Goal: Task Accomplishment & Management: Use online tool/utility

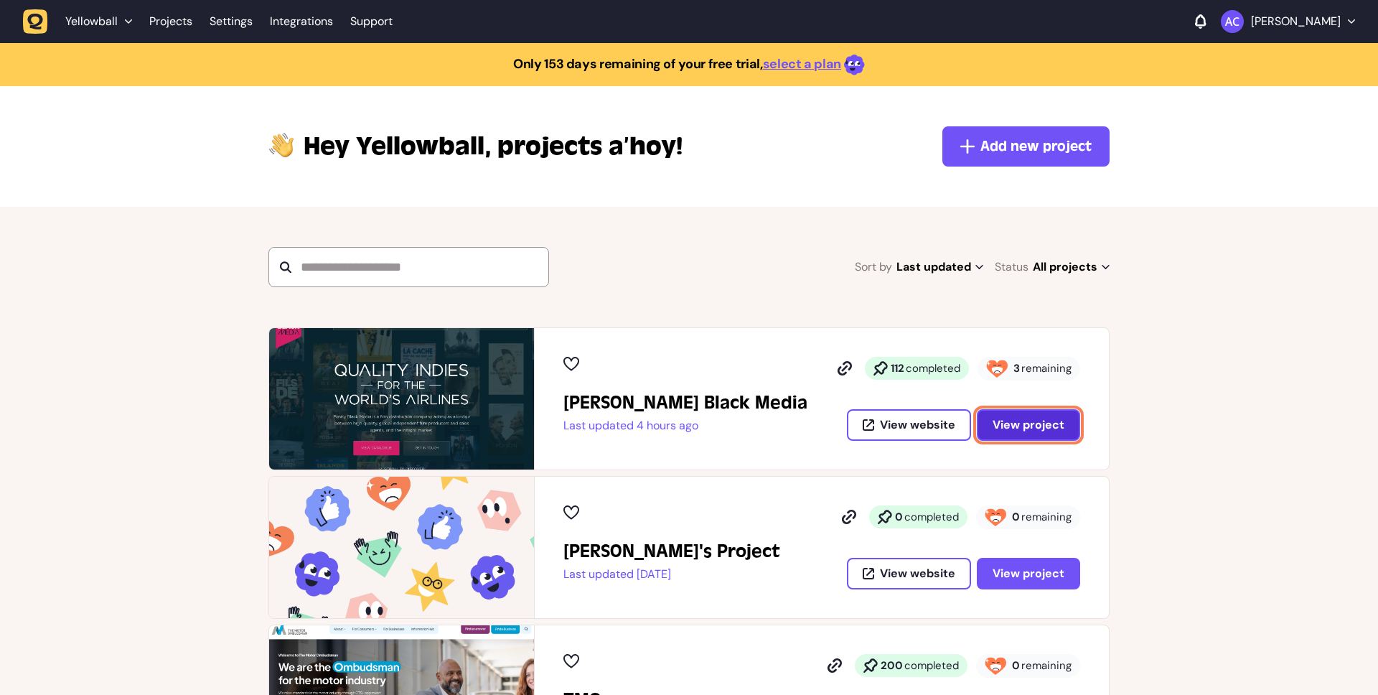
click at [1052, 431] on span "View project" at bounding box center [1029, 424] width 72 height 11
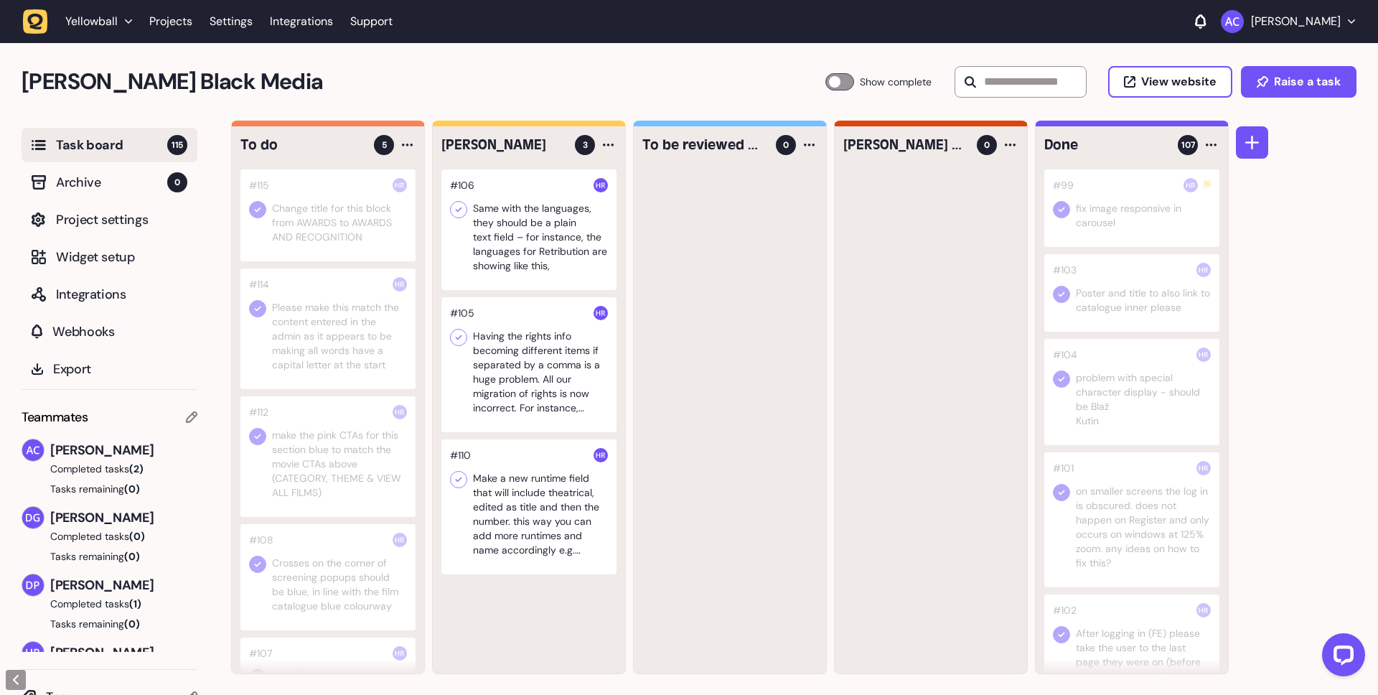
scroll to position [42, 0]
click at [529, 508] on div at bounding box center [528, 506] width 175 height 135
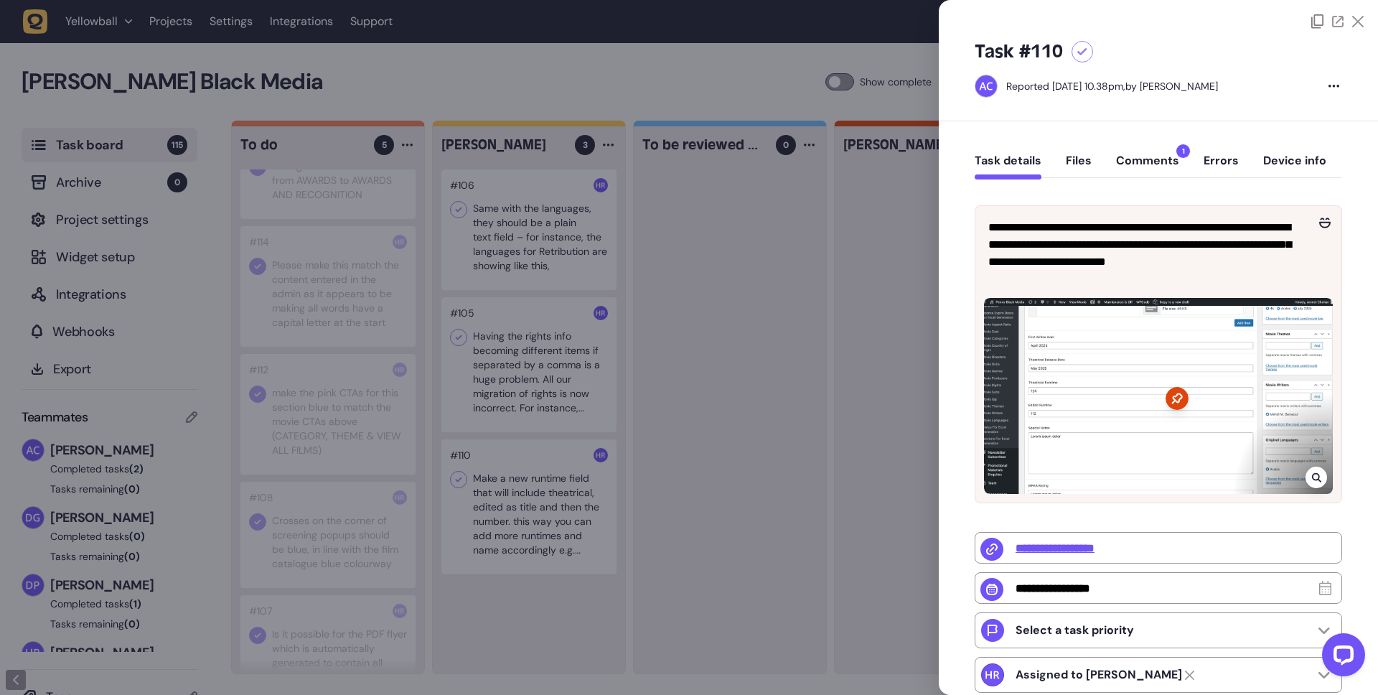
click at [1151, 154] on button "Comments 1" at bounding box center [1147, 167] width 63 height 26
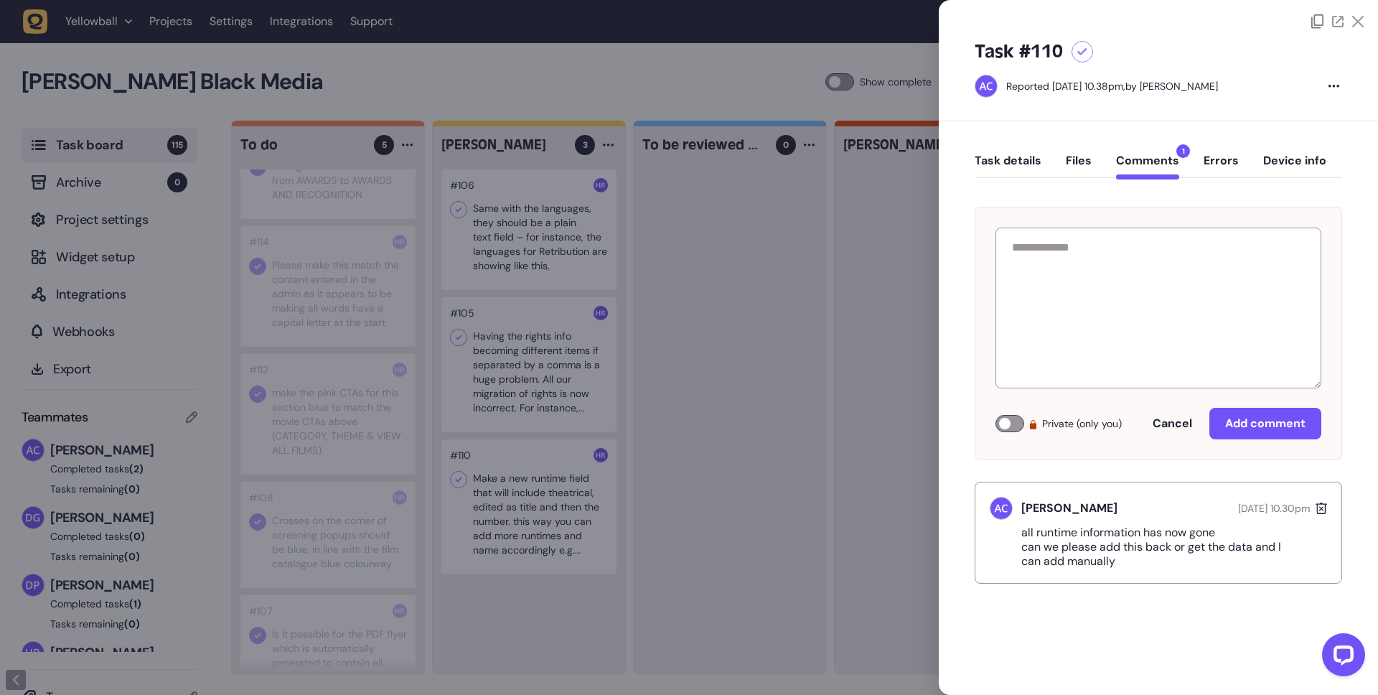
click at [1019, 163] on button "Task details" at bounding box center [1008, 167] width 67 height 26
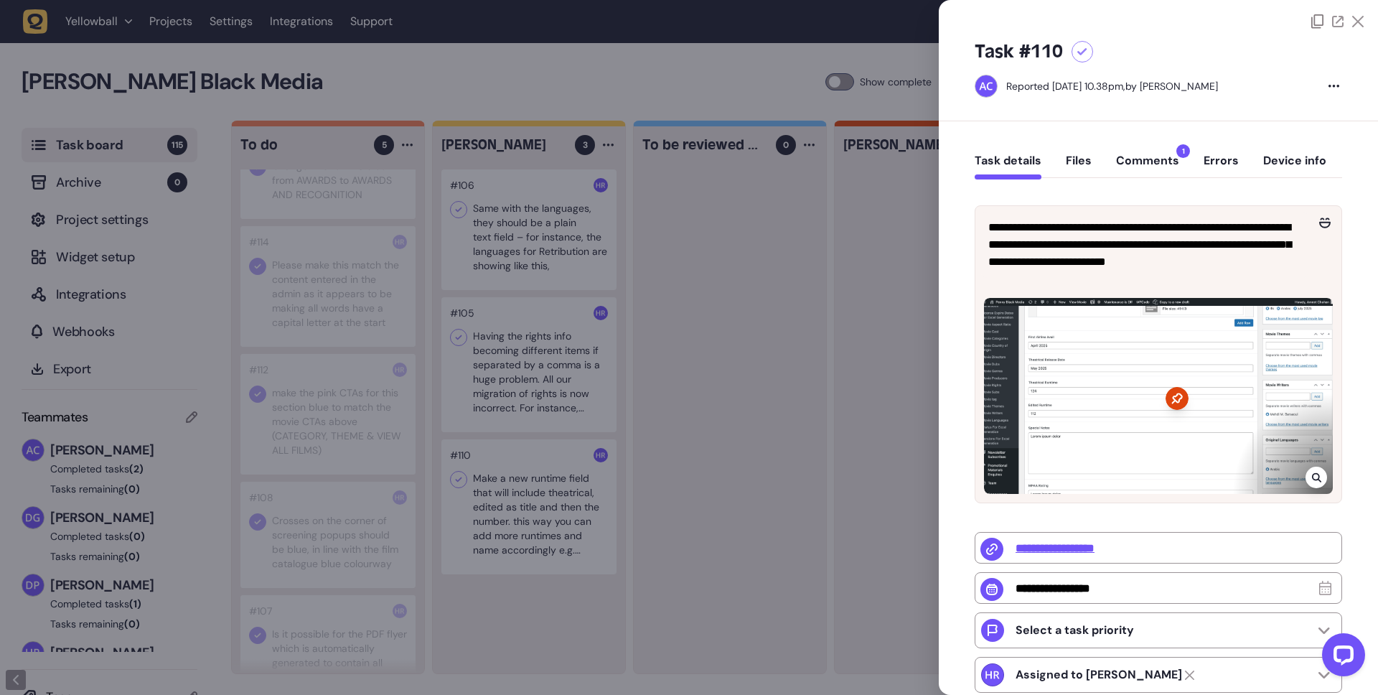
click at [559, 228] on div at bounding box center [689, 347] width 1378 height 695
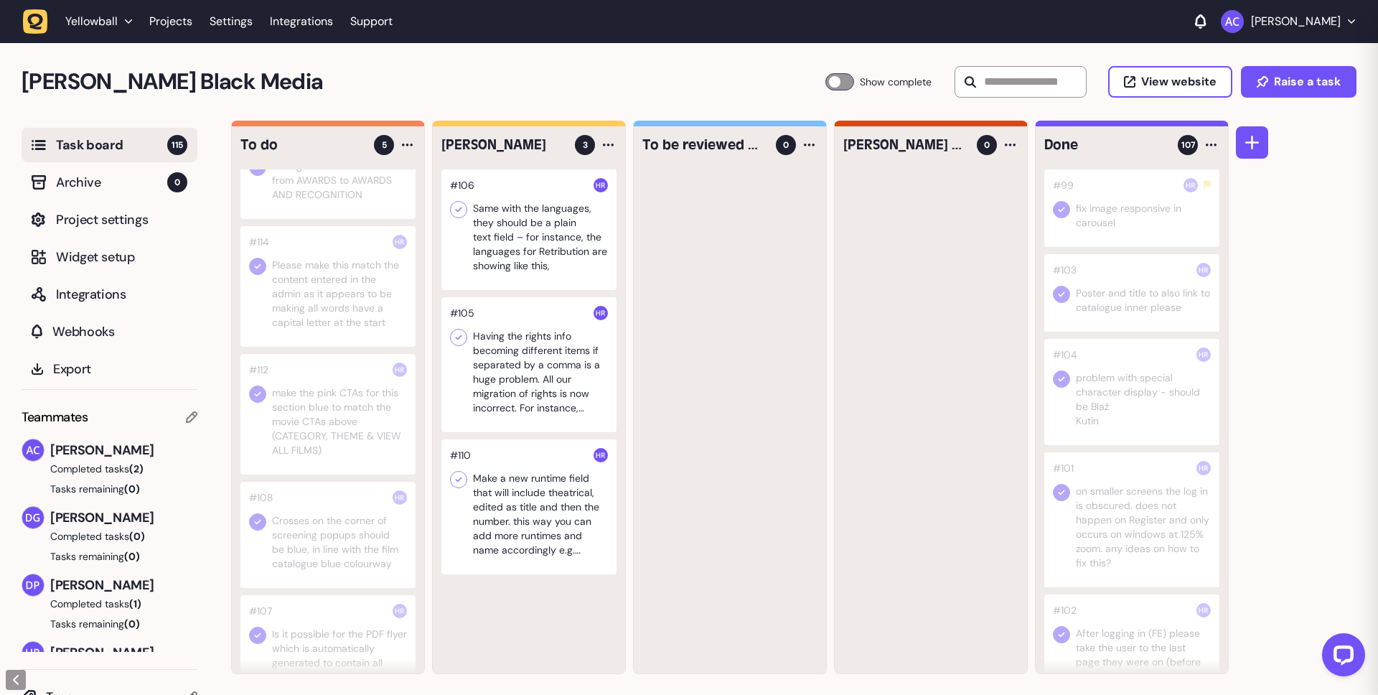
click at [537, 240] on div at bounding box center [528, 229] width 175 height 121
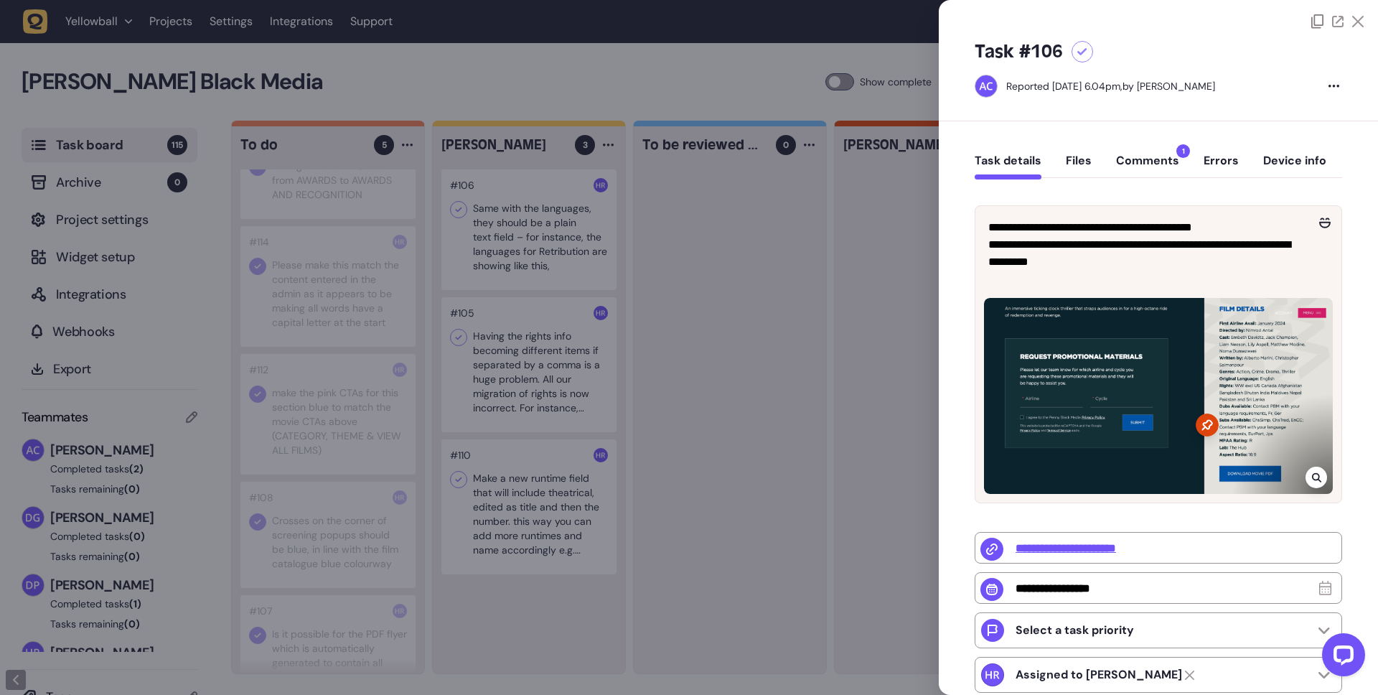
click at [444, 275] on div at bounding box center [689, 347] width 1378 height 695
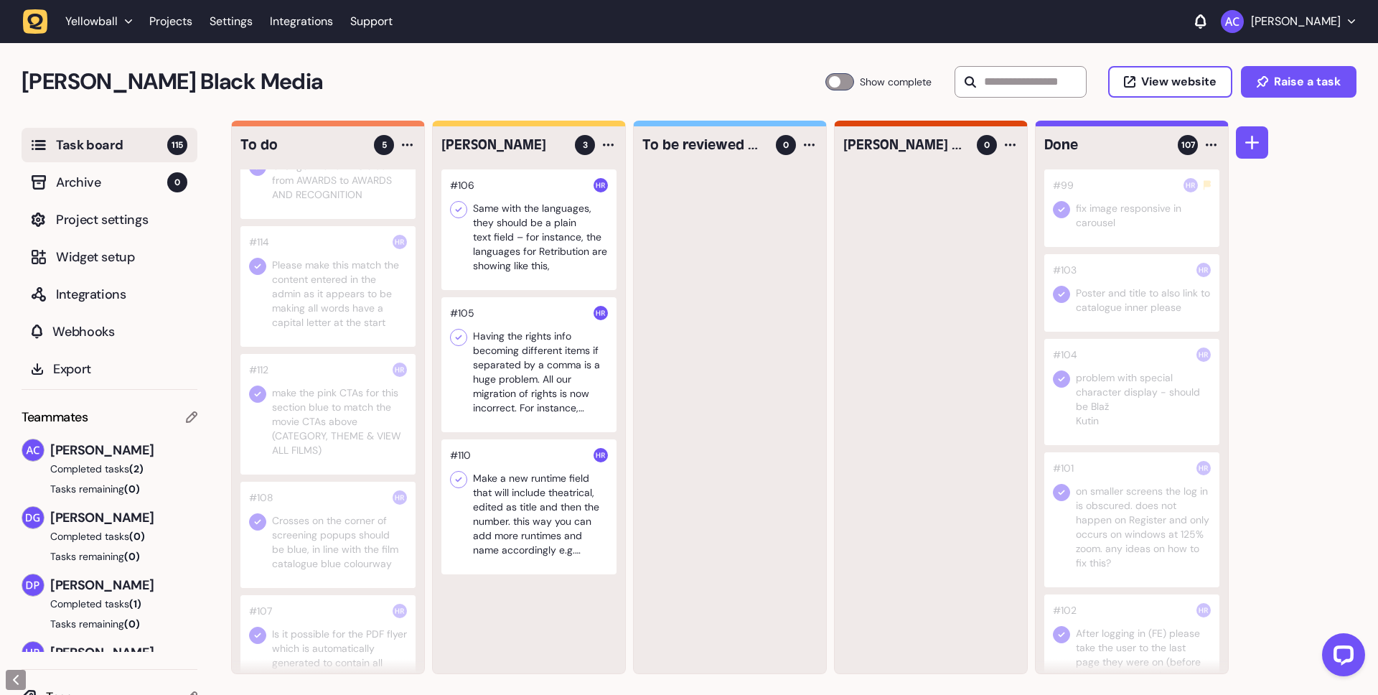
click at [441, 275] on div at bounding box center [528, 229] width 175 height 121
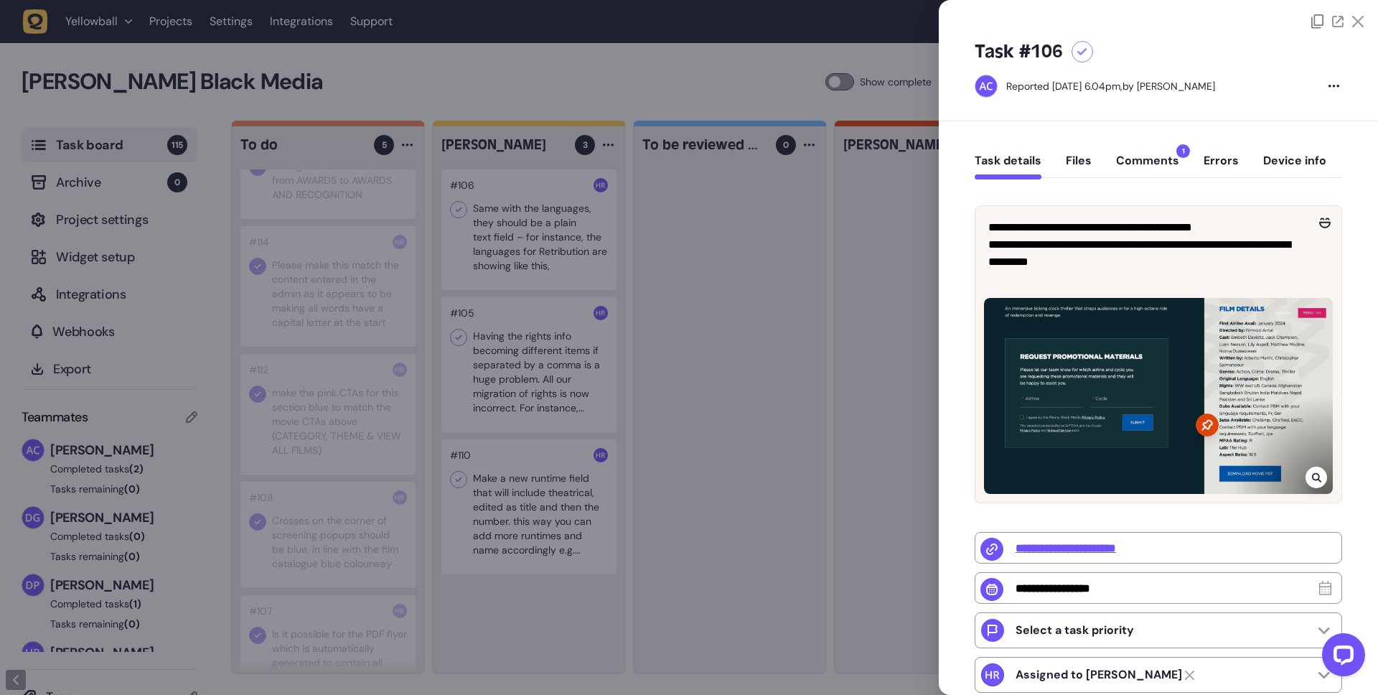
click at [526, 334] on div at bounding box center [689, 347] width 1378 height 695
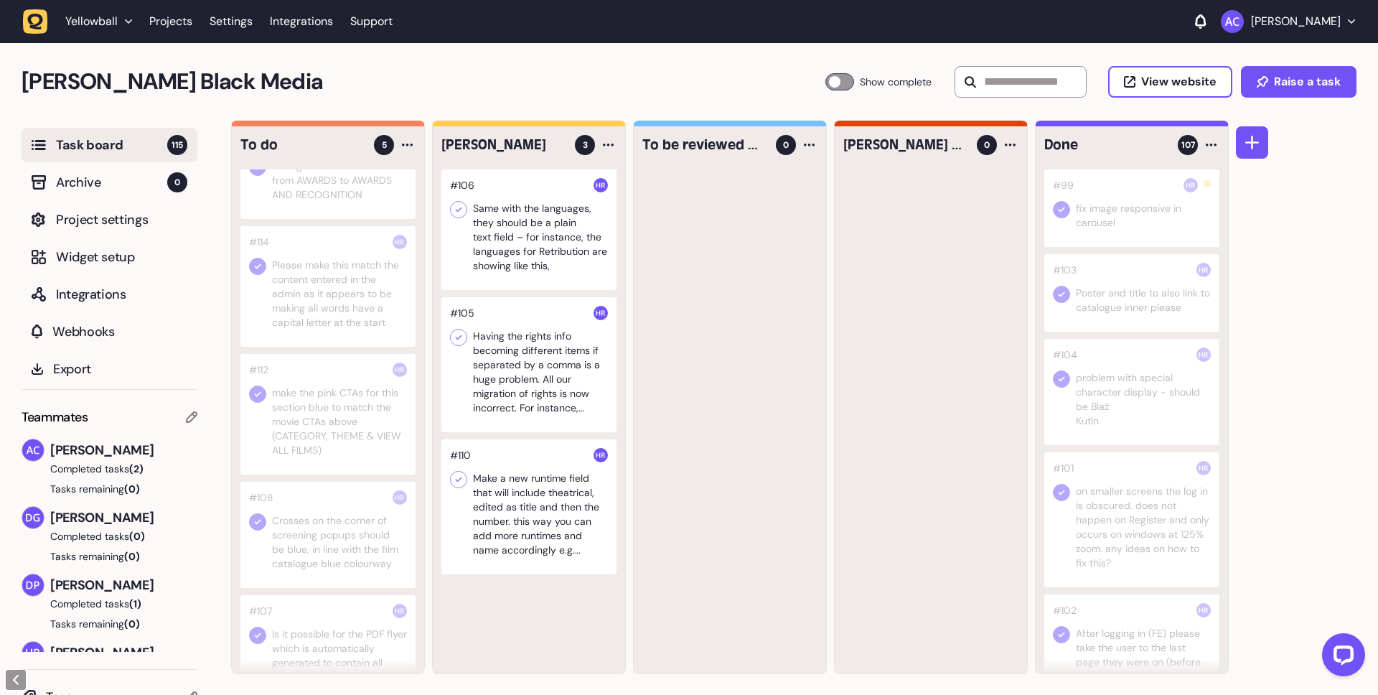
click at [543, 530] on div at bounding box center [528, 506] width 175 height 135
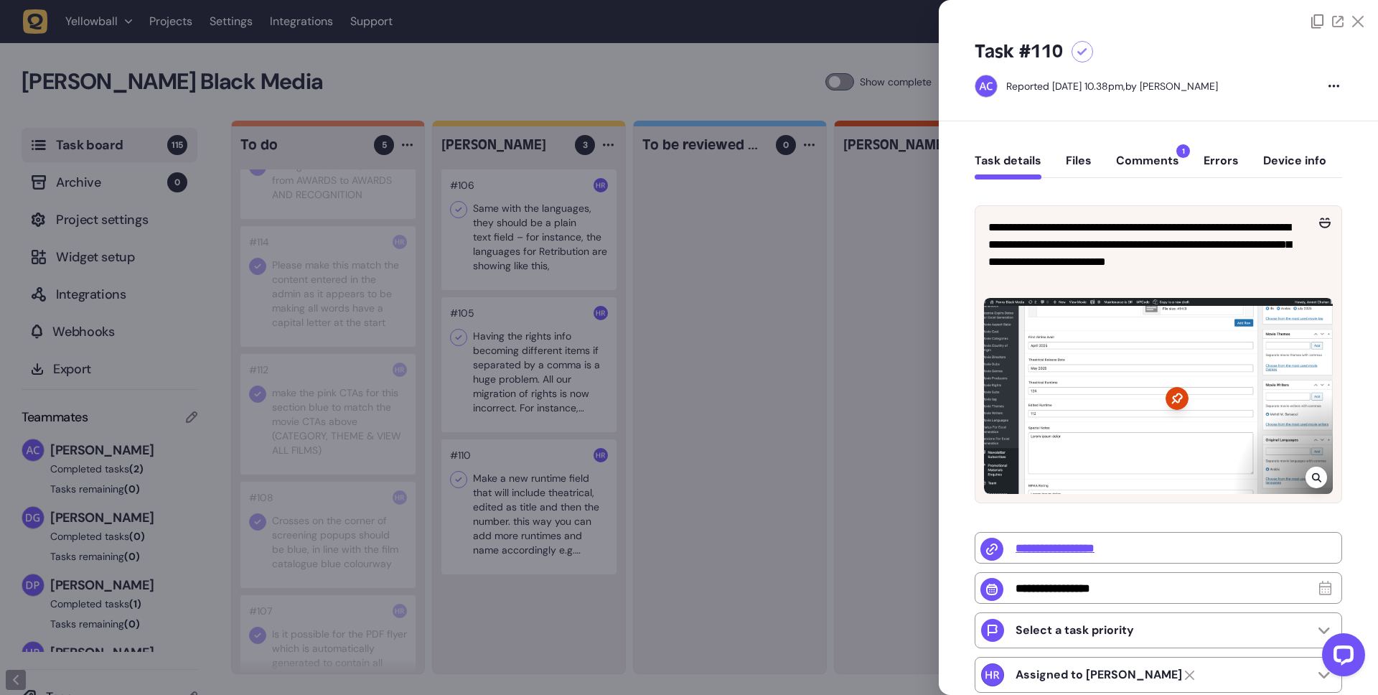
click at [1145, 155] on button "Comments 1" at bounding box center [1147, 167] width 63 height 26
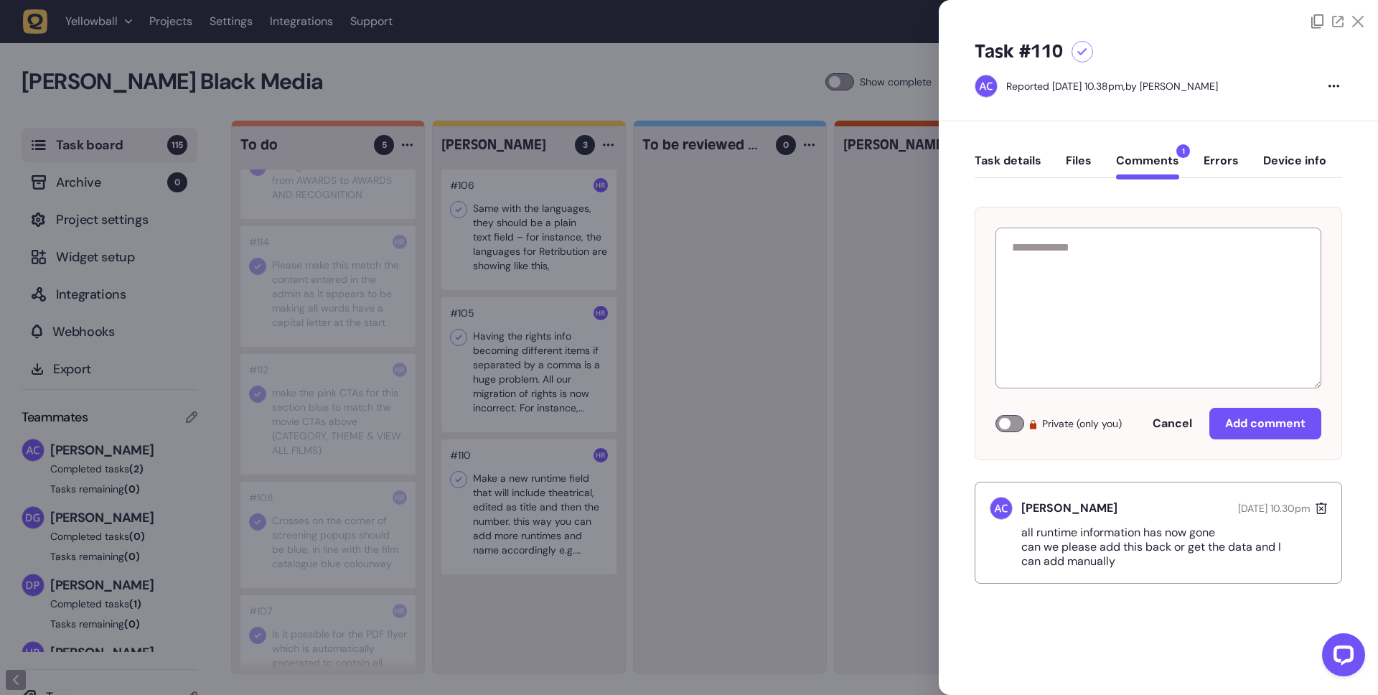
click at [1016, 159] on button "Task details" at bounding box center [1008, 167] width 67 height 26
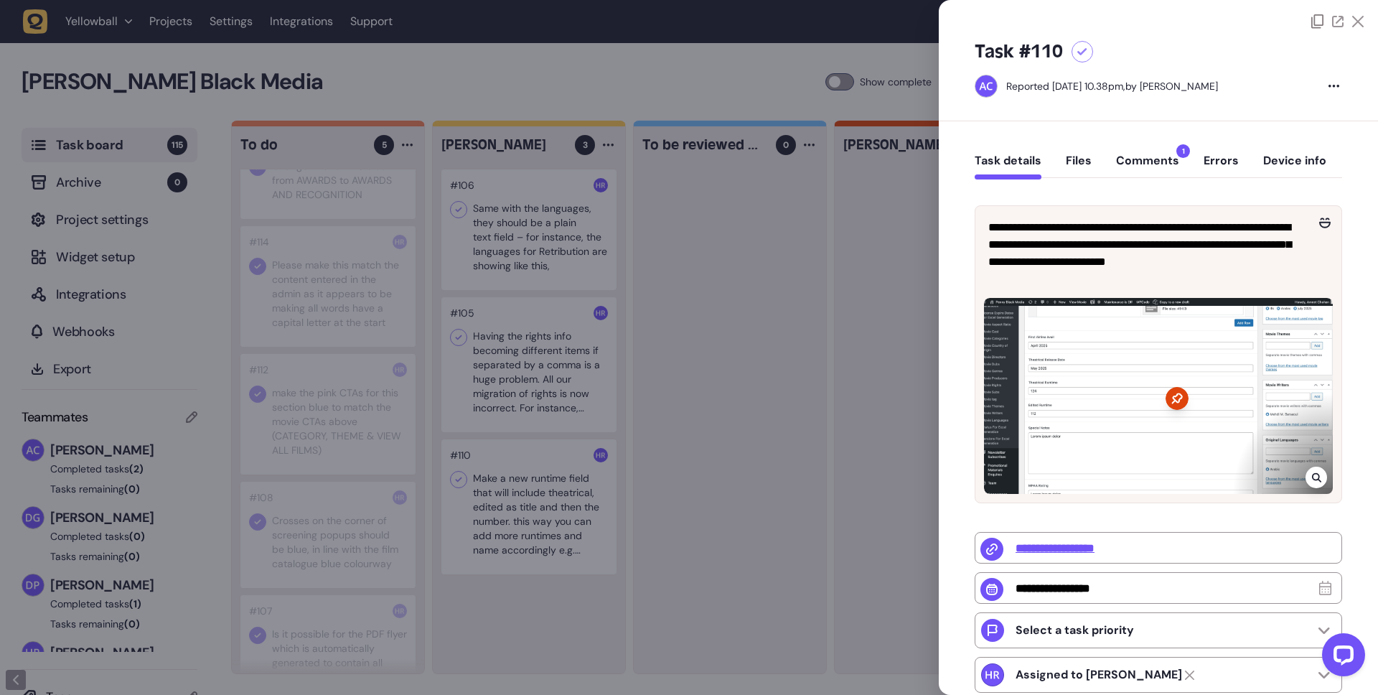
click at [1113, 405] on div at bounding box center [1158, 396] width 349 height 196
click at [1354, 21] on icon at bounding box center [1357, 21] width 11 height 11
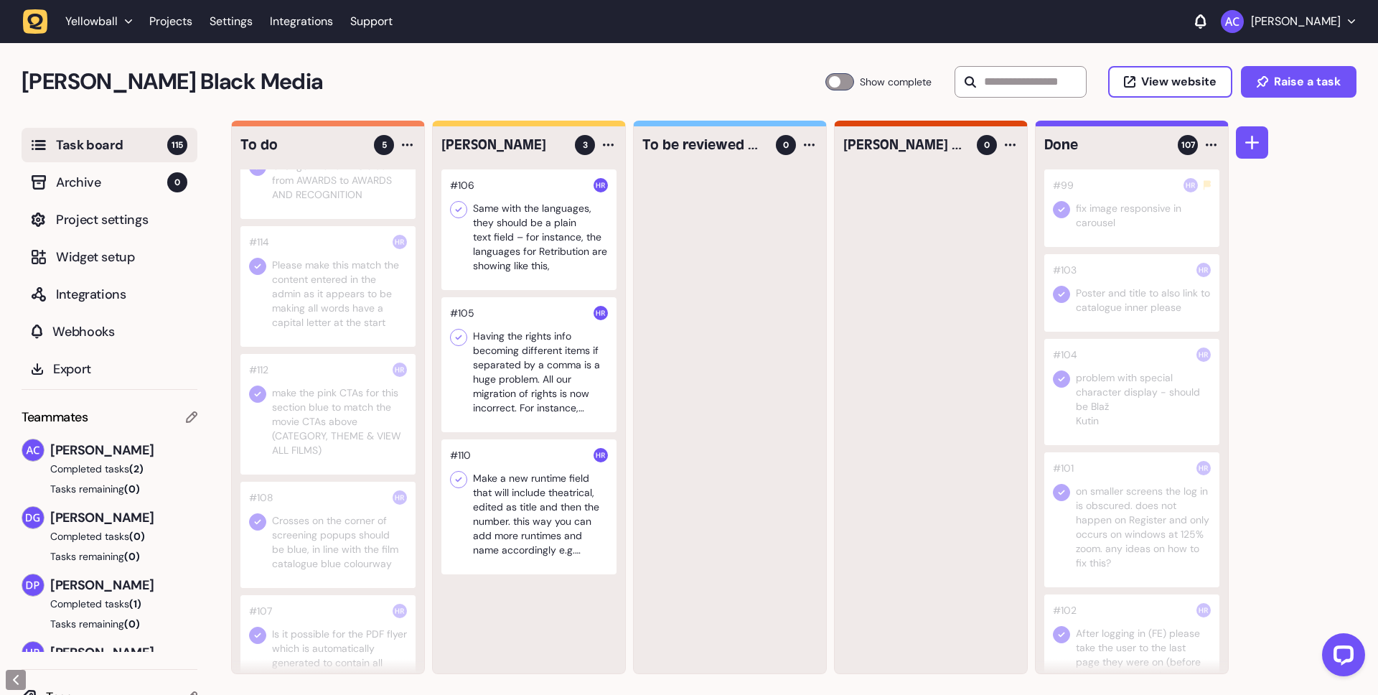
scroll to position [108, 0]
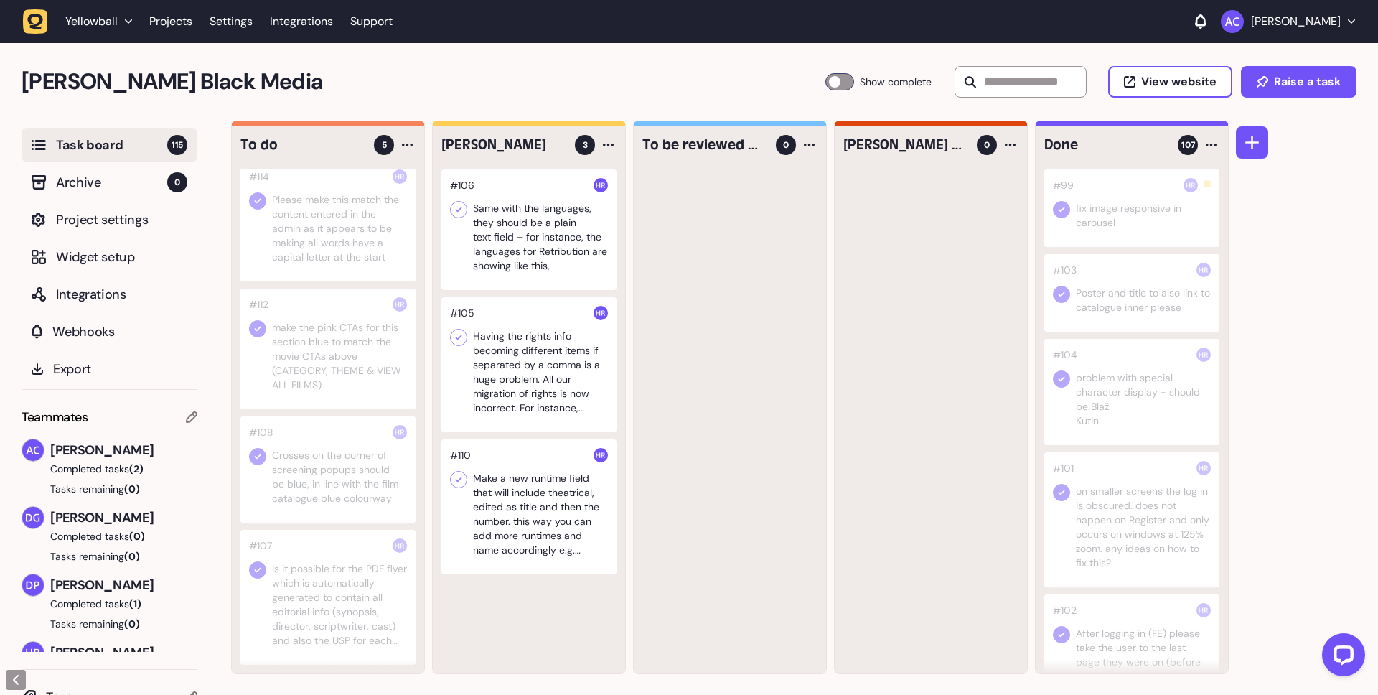
click at [327, 579] on div at bounding box center [327, 597] width 175 height 135
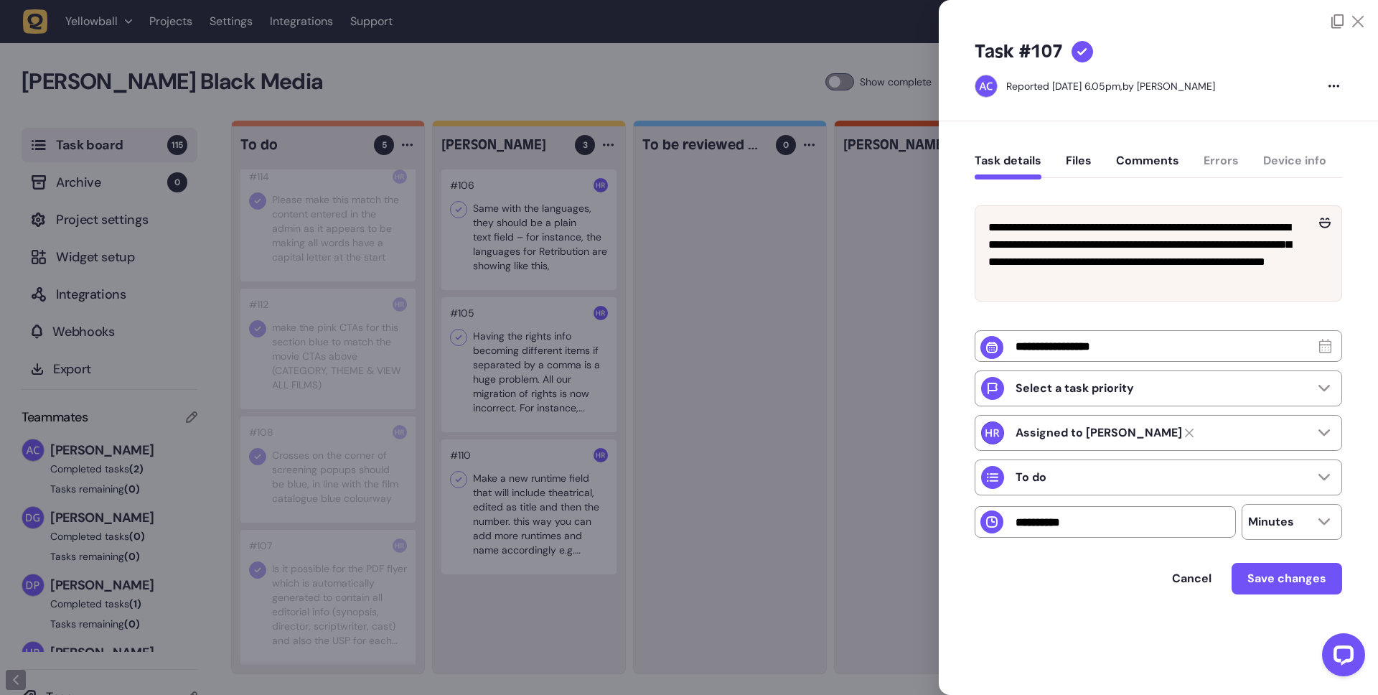
click at [1162, 161] on button "Comments" at bounding box center [1147, 167] width 63 height 26
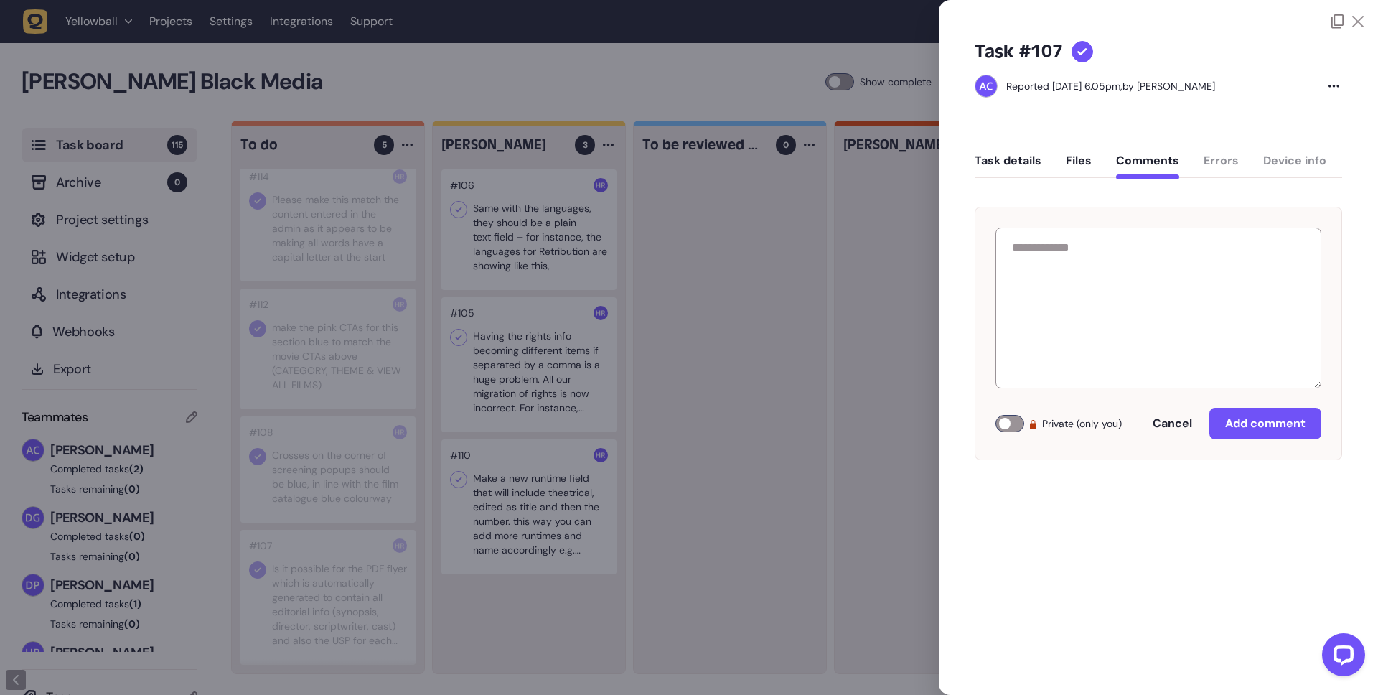
click at [1355, 19] on icon at bounding box center [1357, 21] width 11 height 11
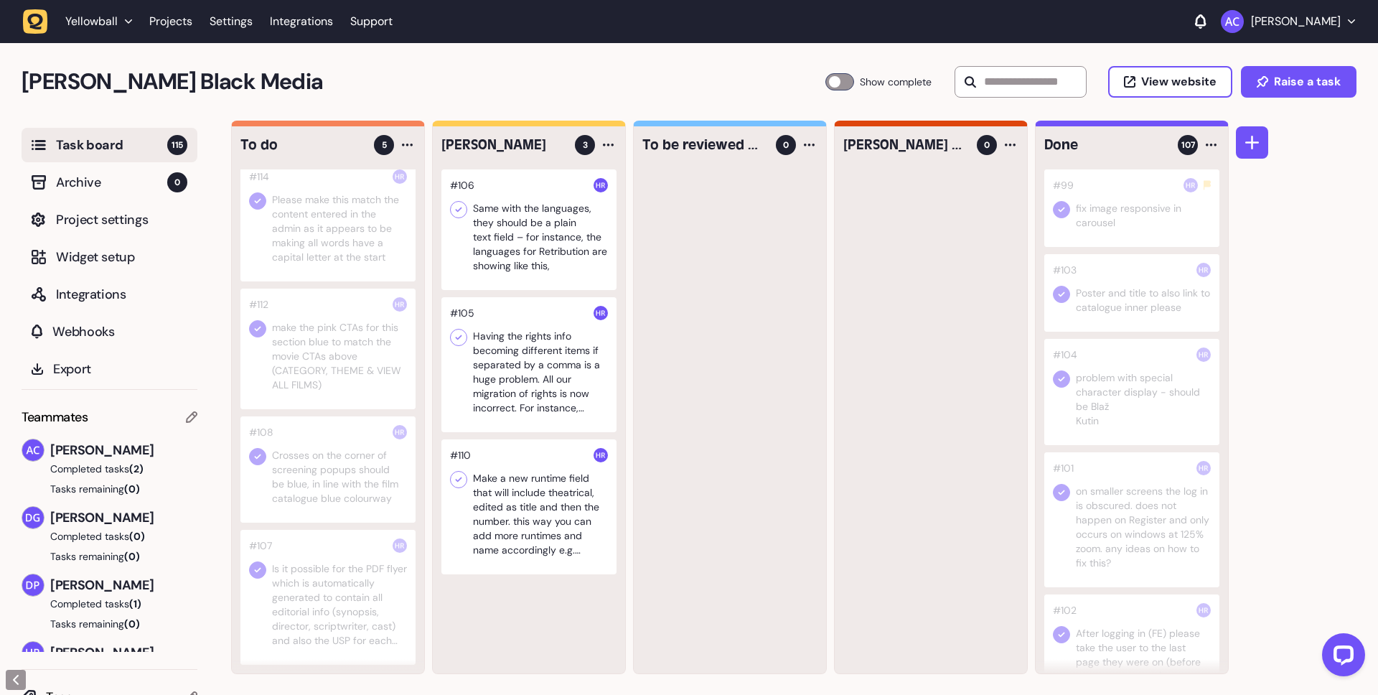
click at [344, 238] on div at bounding box center [327, 221] width 175 height 121
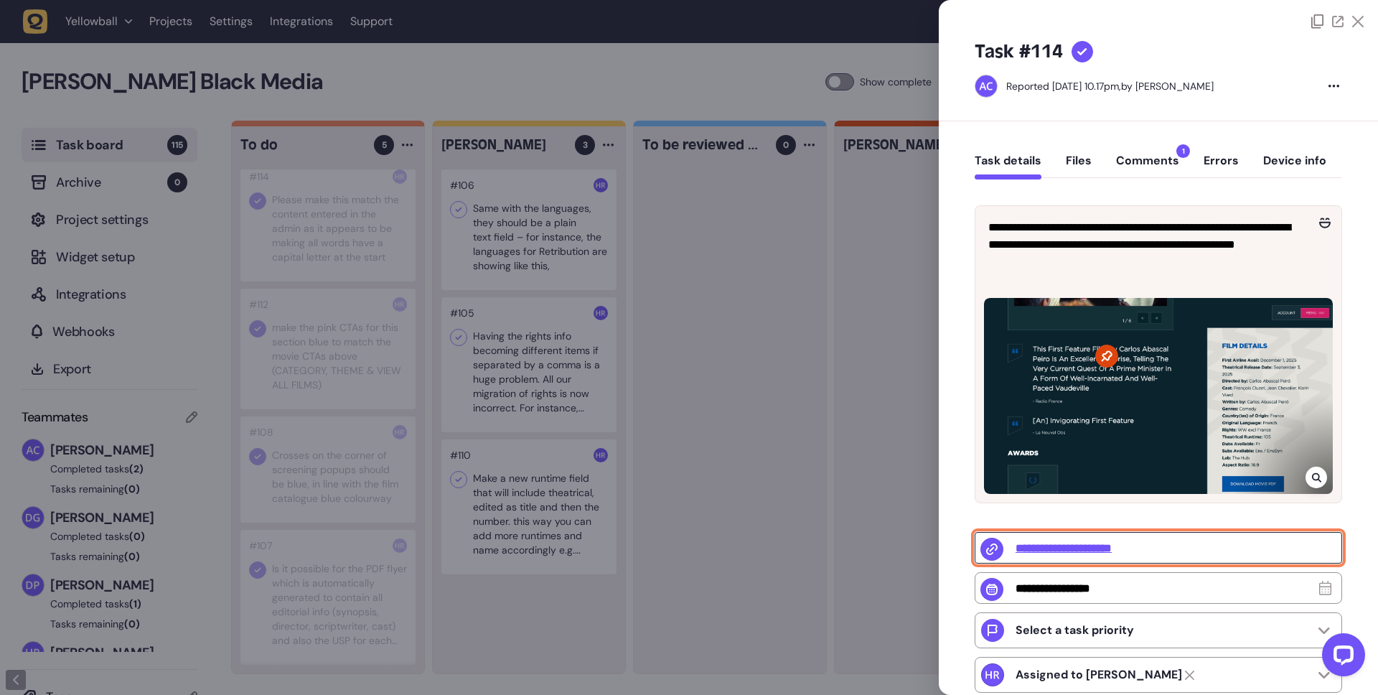
click at [1057, 548] on input "**********" at bounding box center [1158, 548] width 367 height 32
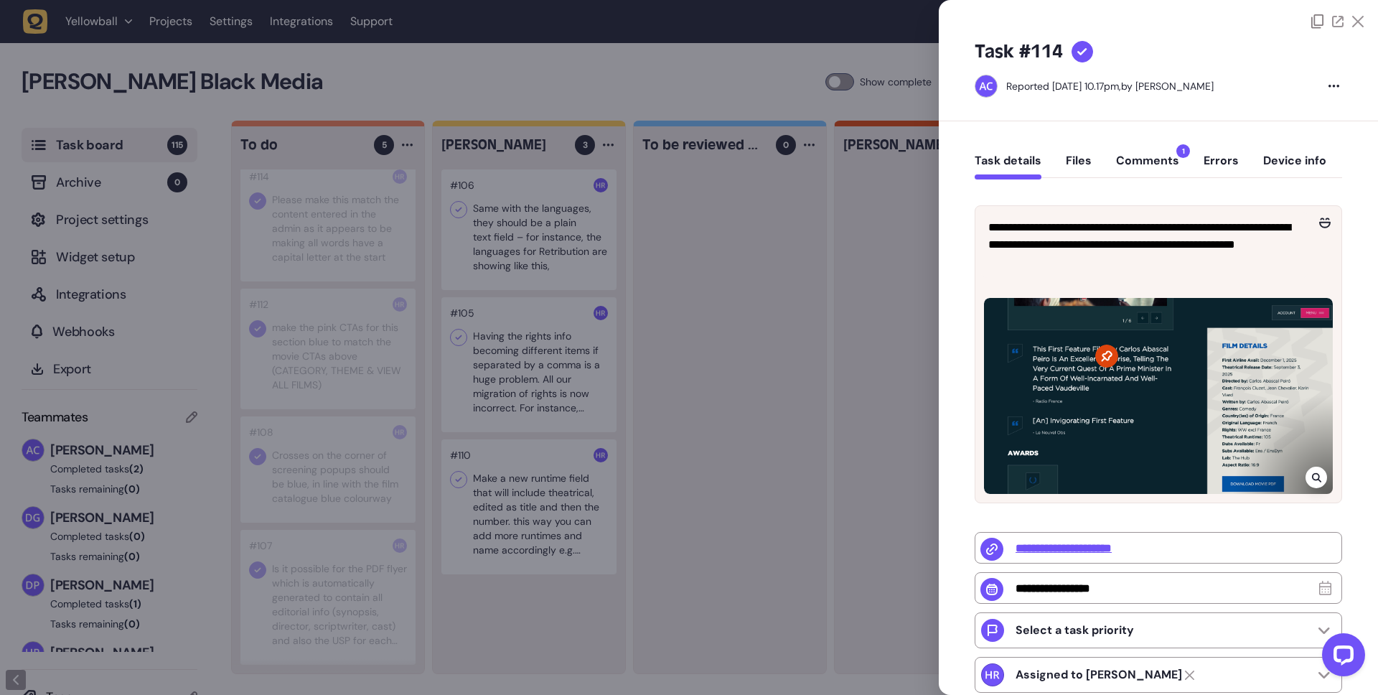
click at [810, 326] on div at bounding box center [689, 347] width 1378 height 695
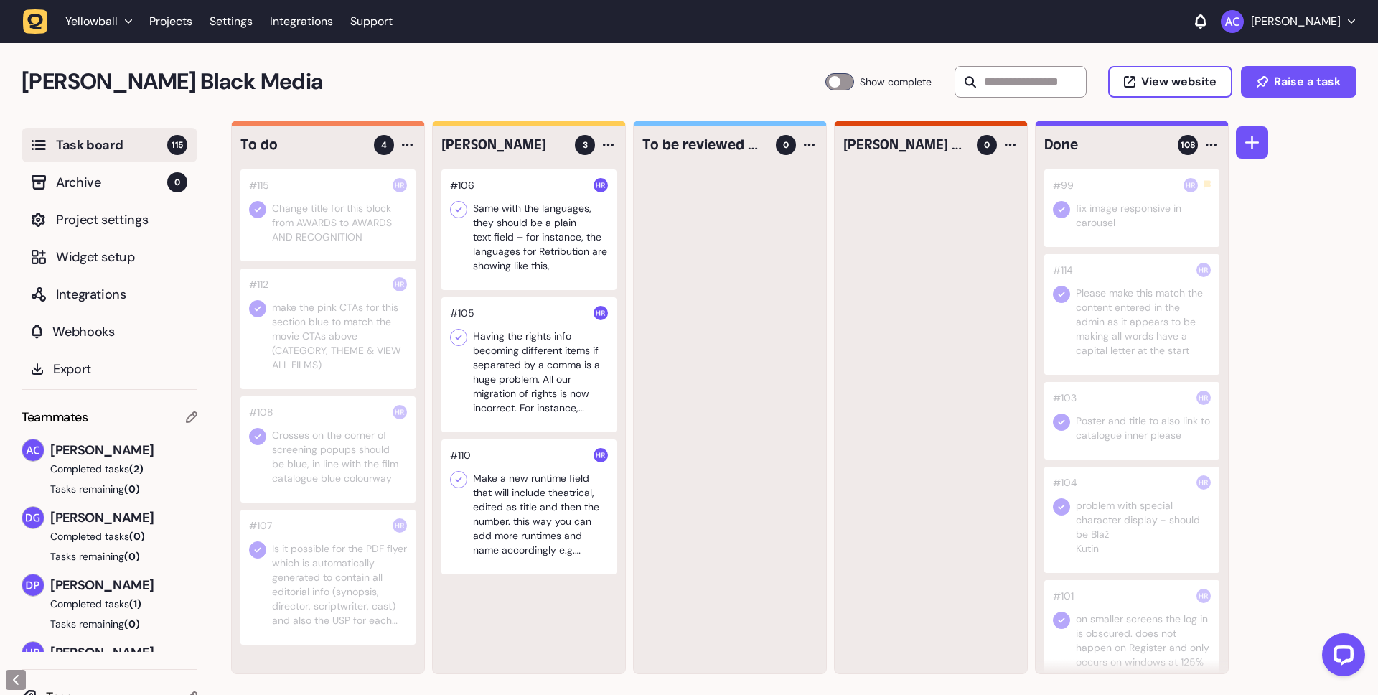
click at [347, 218] on div at bounding box center [327, 215] width 175 height 92
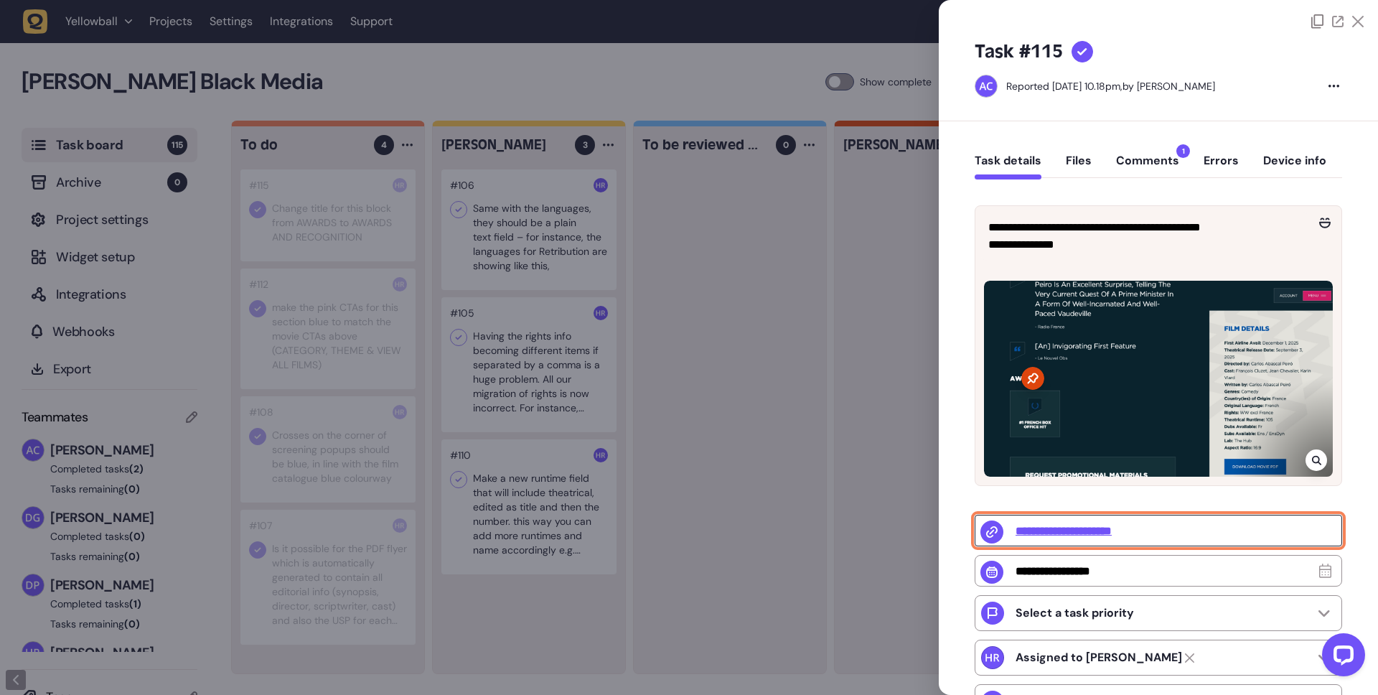
click at [1074, 525] on input "**********" at bounding box center [1158, 531] width 367 height 32
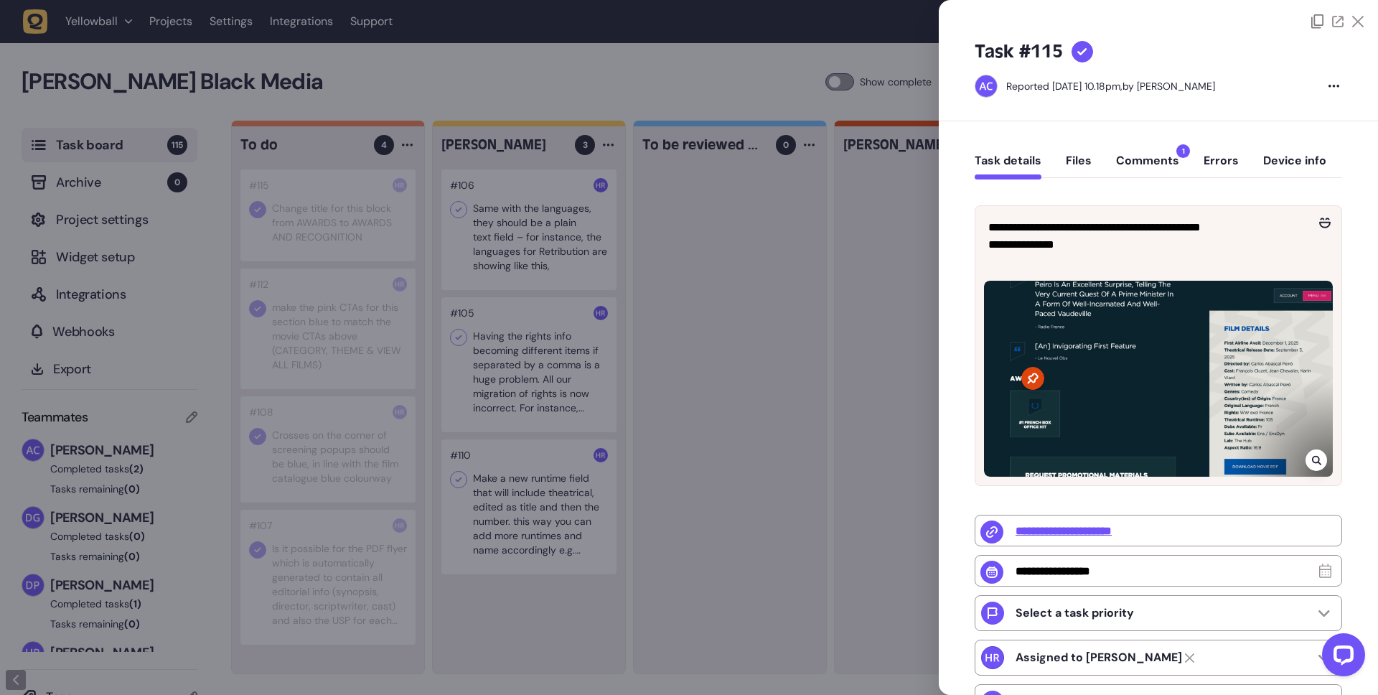
click at [436, 282] on div at bounding box center [689, 347] width 1378 height 695
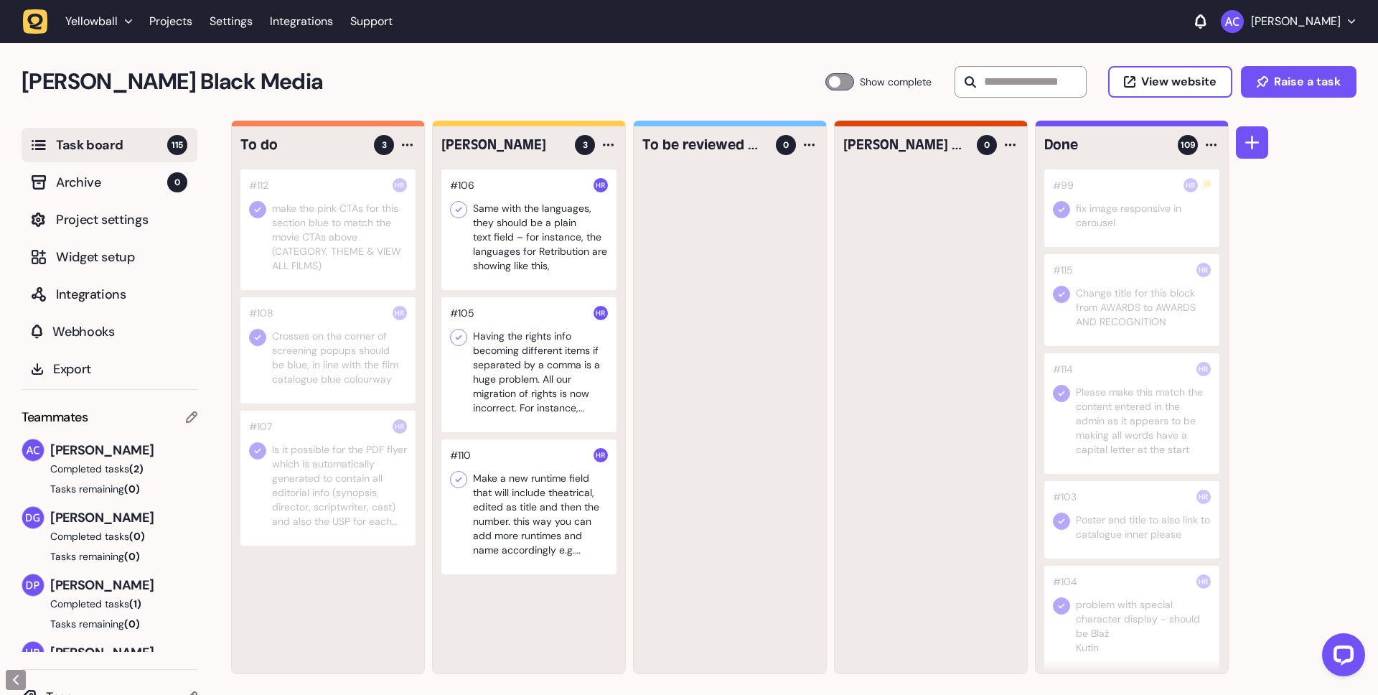
click at [362, 228] on div at bounding box center [327, 229] width 175 height 121
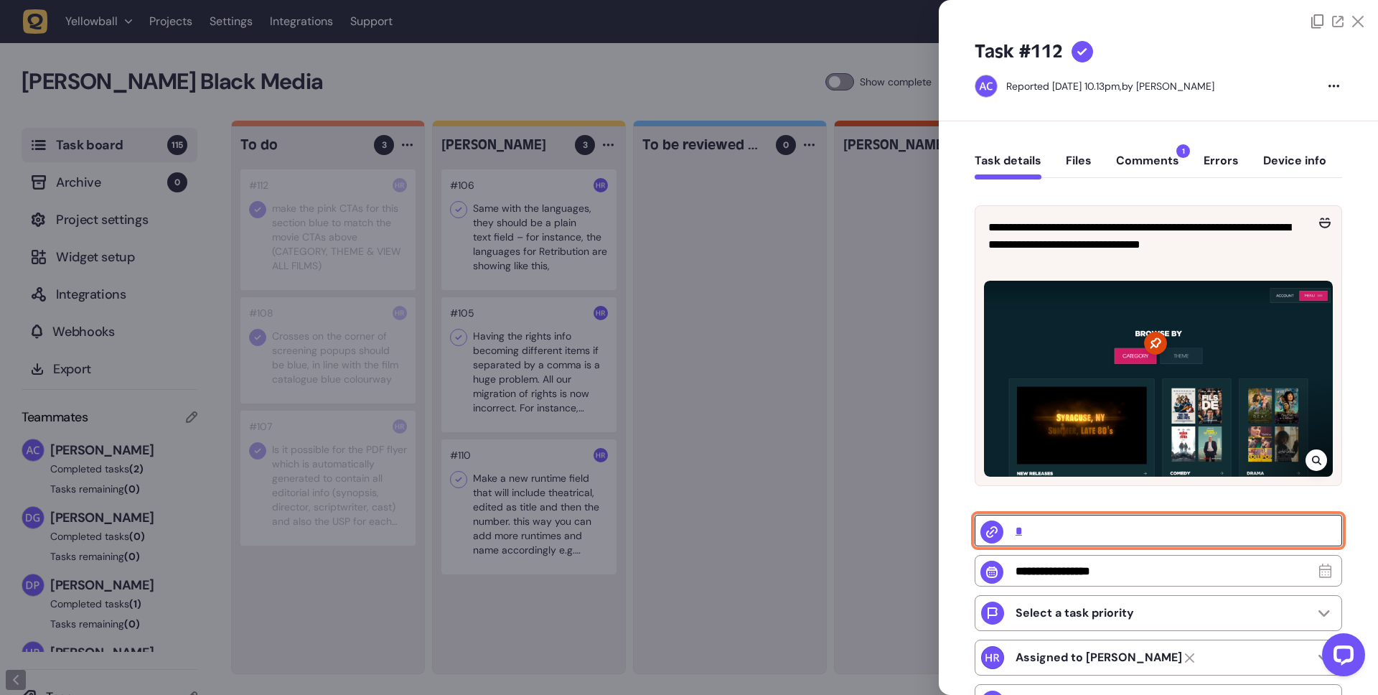
click at [1019, 528] on input "*" at bounding box center [1158, 531] width 367 height 32
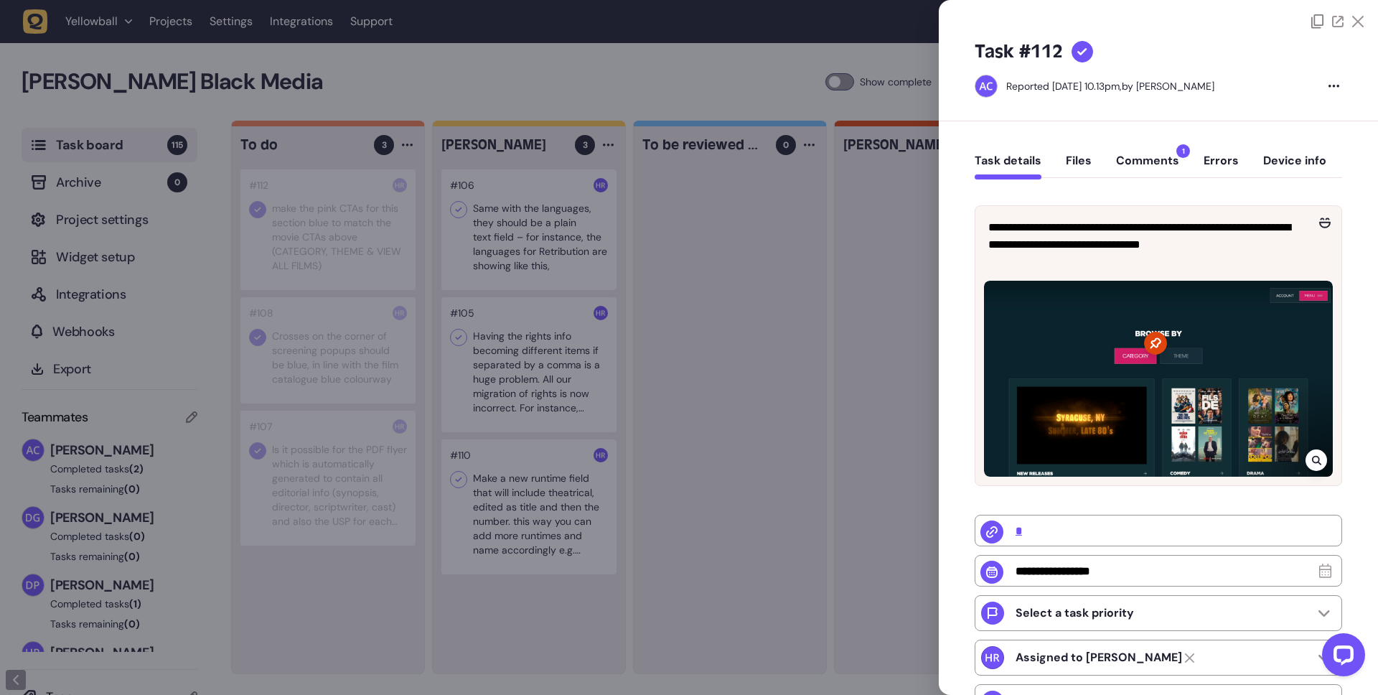
click at [784, 250] on div at bounding box center [689, 347] width 1378 height 695
